Goal: Information Seeking & Learning: Check status

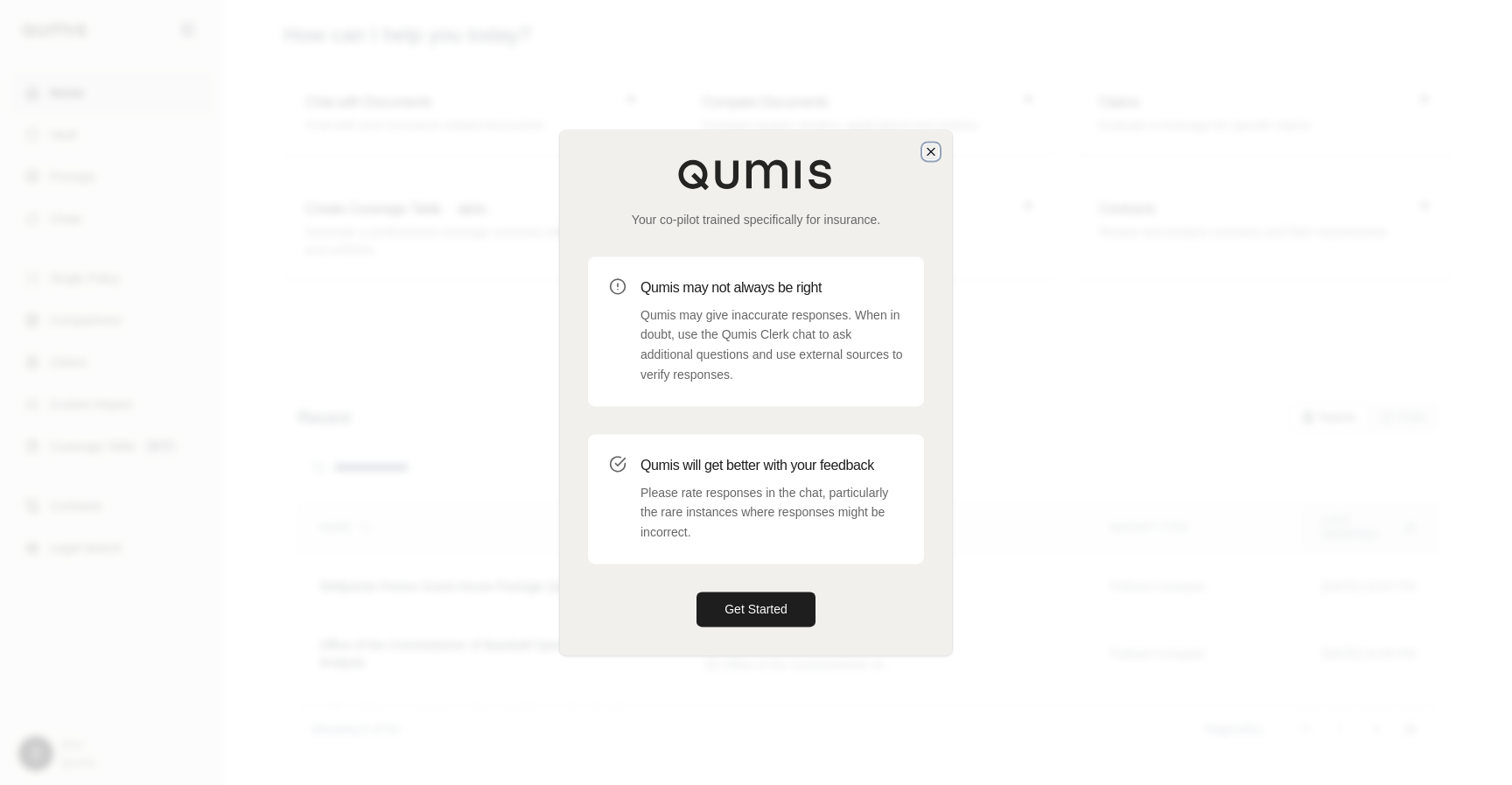
click at [932, 149] on icon "button" at bounding box center [930, 150] width 7 height 7
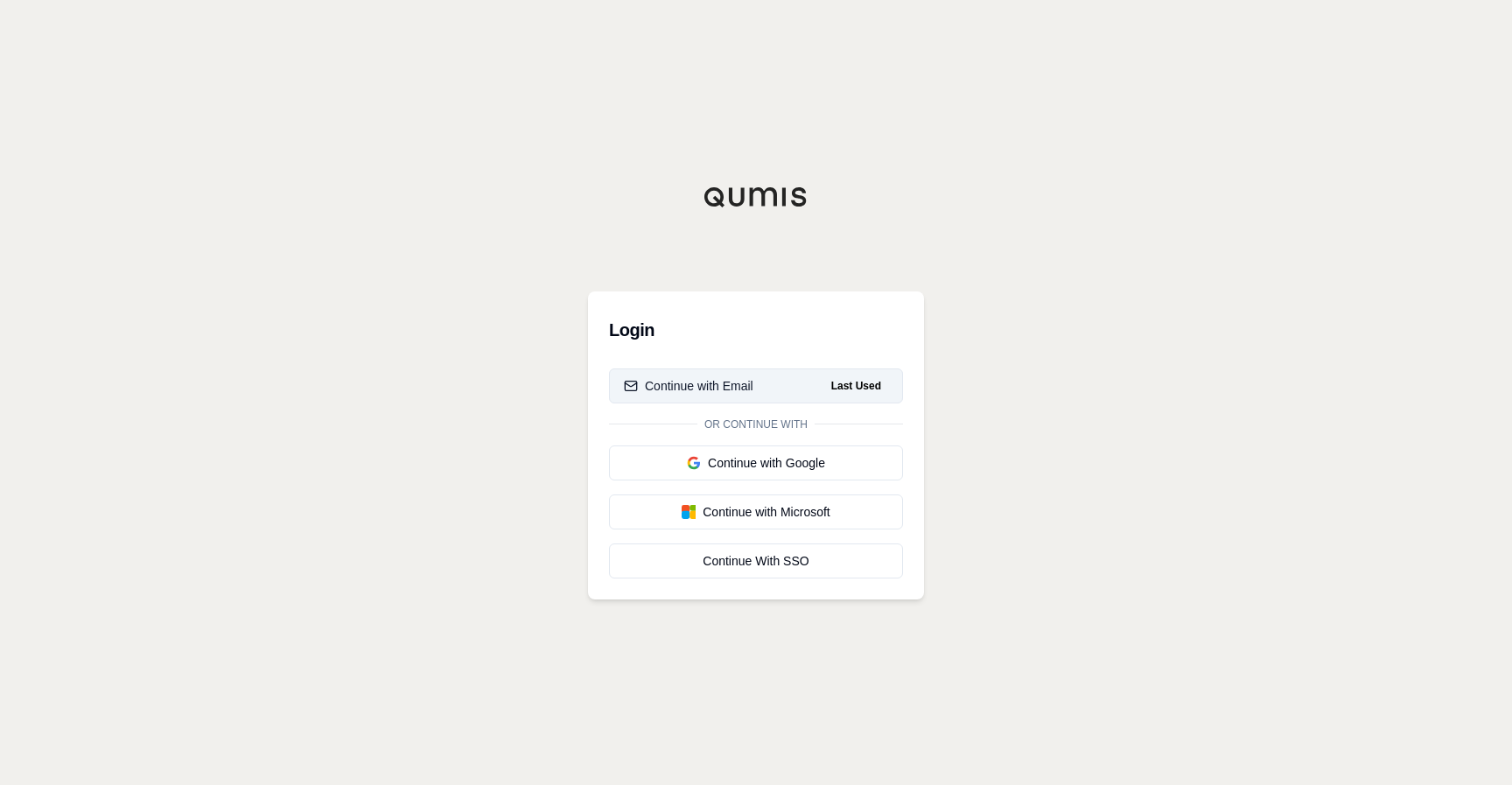
click at [795, 383] on button "Continue with Email Last Used" at bounding box center [756, 385] width 294 height 35
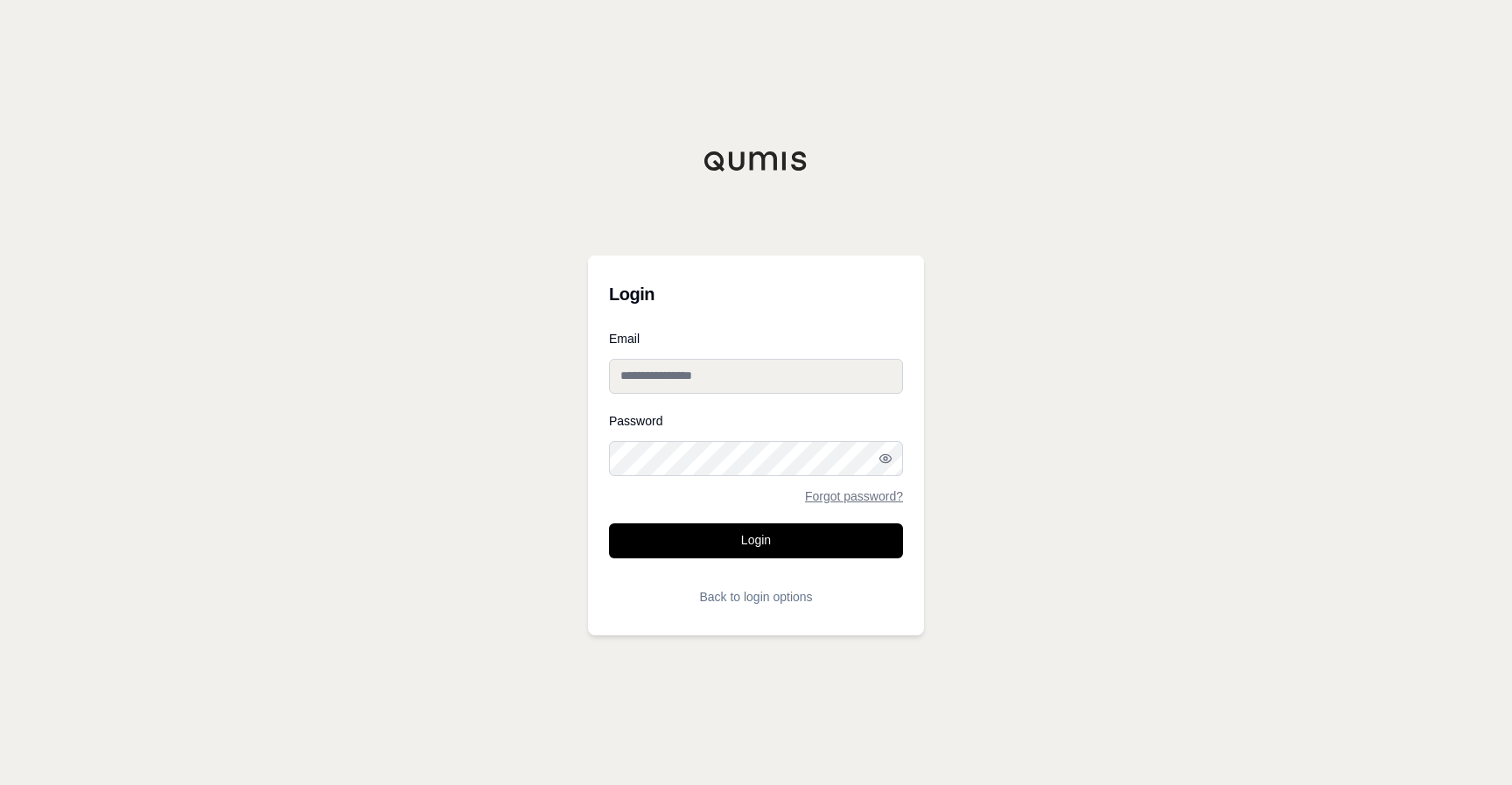
click at [801, 364] on input "Email" at bounding box center [756, 376] width 294 height 35
type input "**********"
click at [741, 547] on button "Login" at bounding box center [756, 541] width 294 height 35
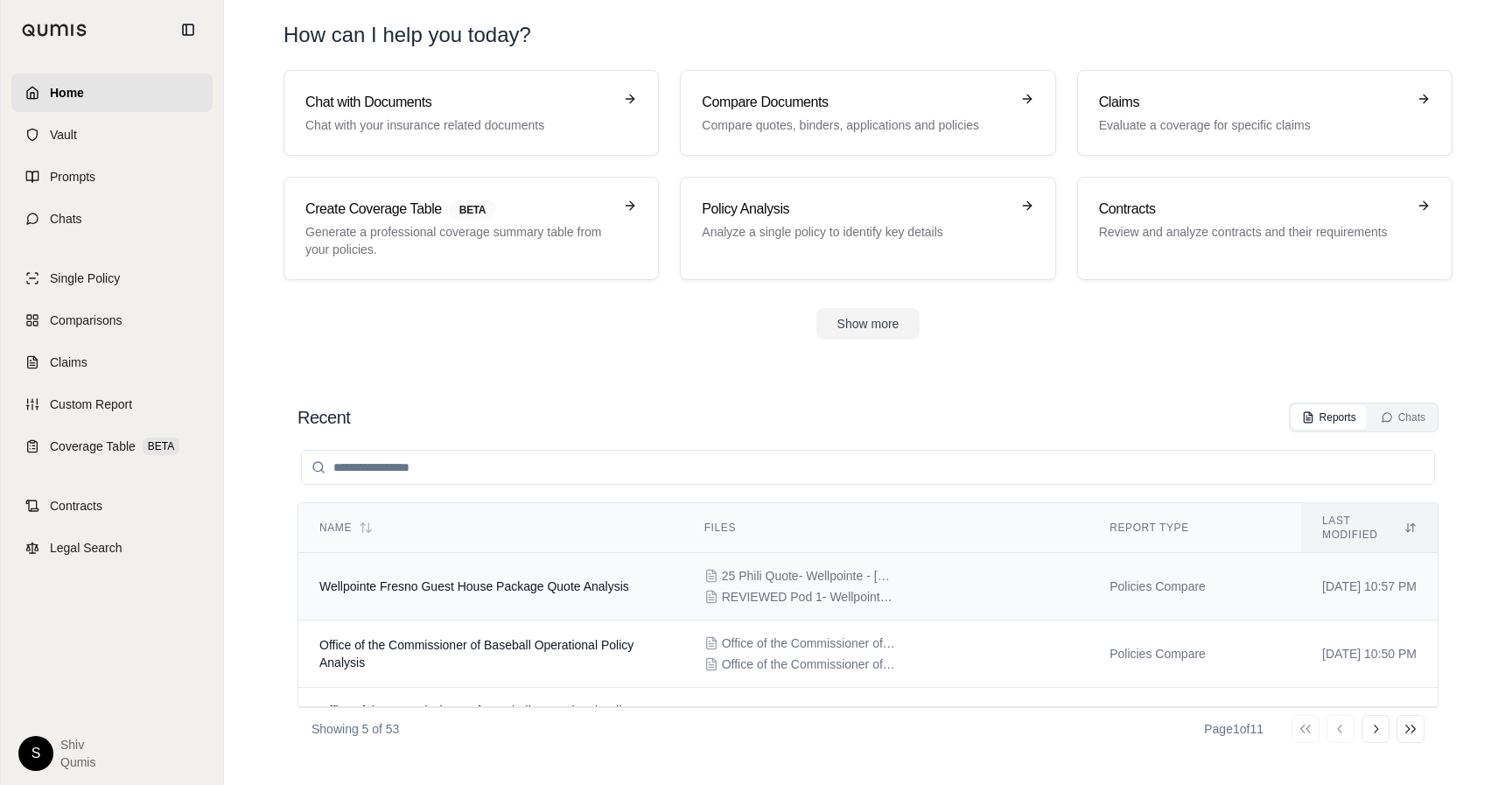
click at [480, 586] on td "Wellpointe Fresno Guest House Package Quote Analysis" at bounding box center [491, 587] width 385 height 67
